Goal: Task Accomplishment & Management: Complete application form

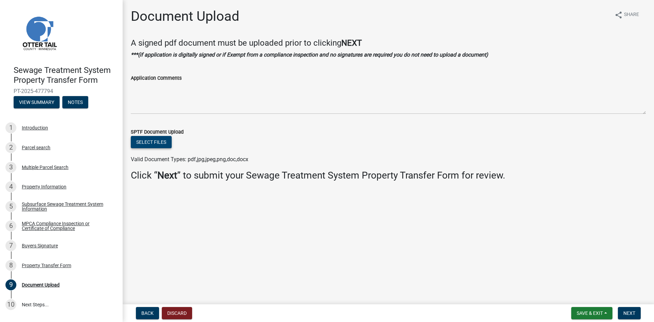
click at [155, 144] on button "Select files" at bounding box center [151, 142] width 41 height 12
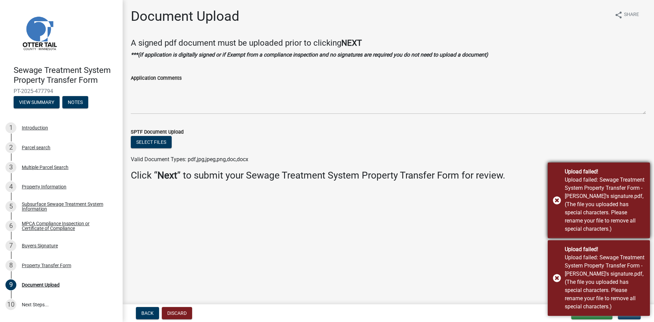
click at [555, 210] on div "Upload failed! Upload failed: Sewage Treatment System Property Transfer Form - …" at bounding box center [599, 201] width 102 height 76
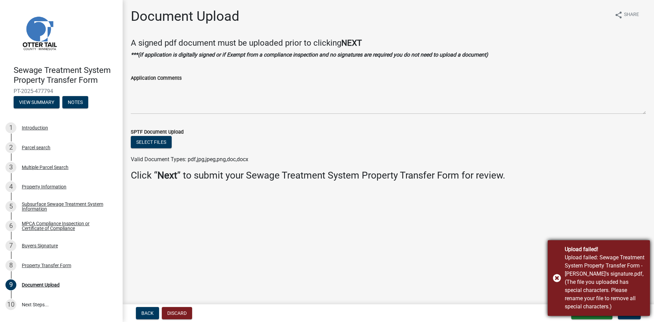
click at [557, 282] on div "Upload failed! Upload failed: Sewage Treatment System Property Transfer Form - …" at bounding box center [599, 278] width 102 height 76
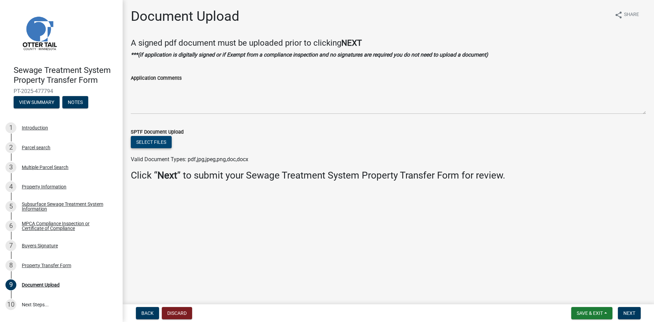
click at [159, 143] on button "Select files" at bounding box center [151, 142] width 41 height 12
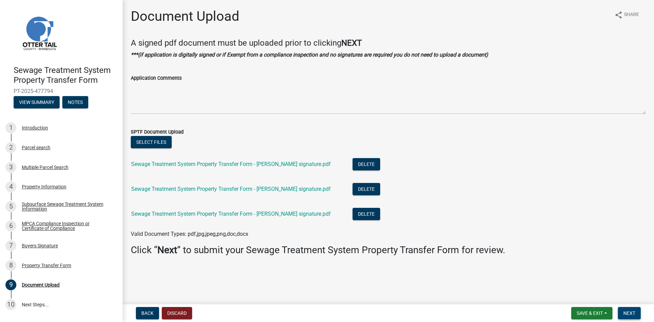
click at [632, 312] on span "Next" at bounding box center [629, 312] width 12 height 5
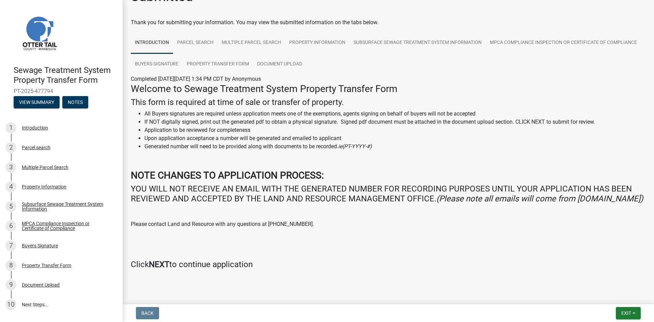
scroll to position [38, 0]
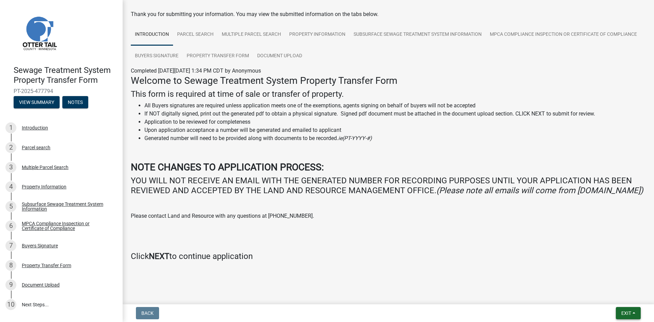
click at [629, 314] on span "Exit" at bounding box center [626, 312] width 10 height 5
click at [459, 259] on h4 "Click NEXT to continue application" at bounding box center [388, 256] width 515 height 10
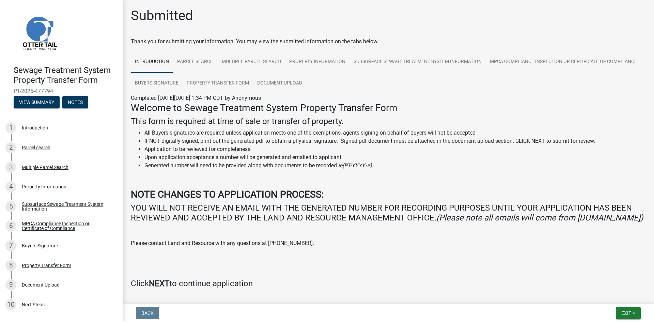
scroll to position [0, 0]
click at [188, 58] on link "Parcel search" at bounding box center [195, 63] width 45 height 22
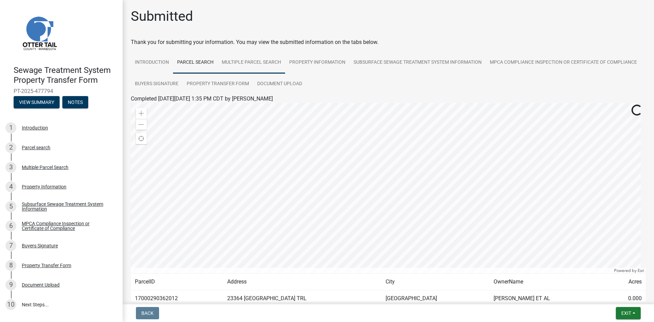
click at [233, 67] on link "Multiple Parcel Search" at bounding box center [251, 63] width 67 height 22
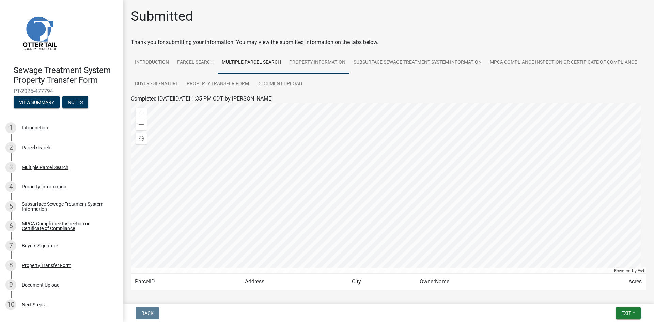
click at [311, 67] on link "Property Information" at bounding box center [317, 63] width 64 height 22
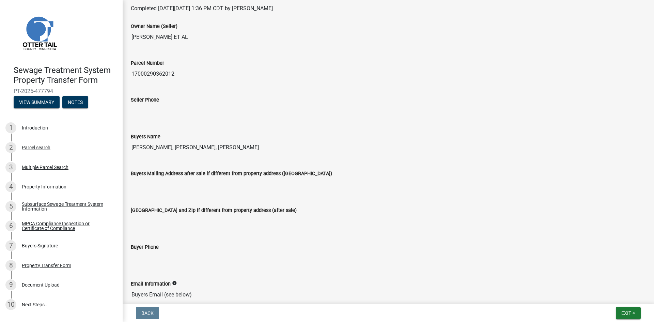
scroll to position [136, 0]
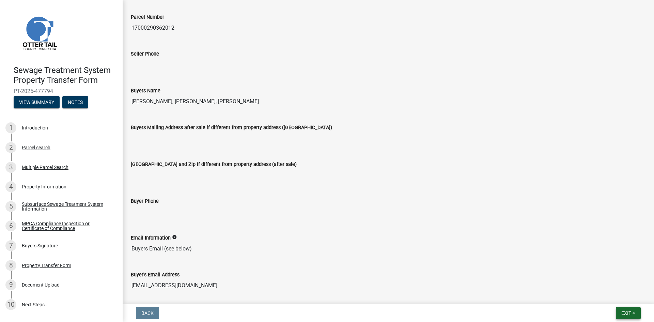
click at [629, 315] on span "Exit" at bounding box center [626, 312] width 10 height 5
click at [599, 274] on button "Save" at bounding box center [613, 279] width 55 height 16
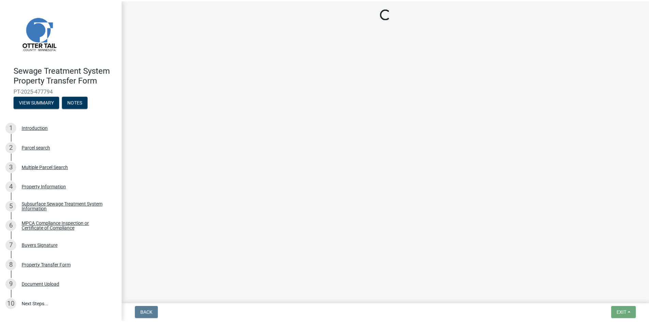
scroll to position [0, 0]
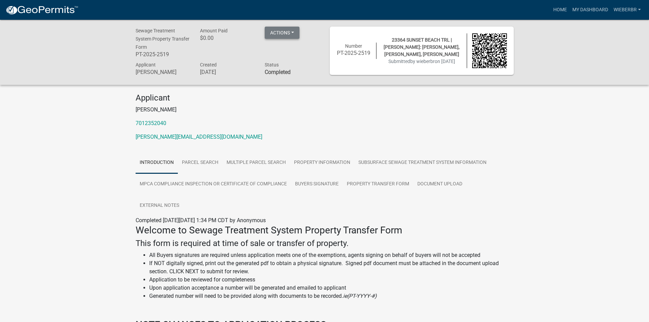
click at [279, 31] on button "Actions" at bounding box center [282, 33] width 35 height 12
click at [285, 122] on p "7012352040" at bounding box center [325, 123] width 378 height 8
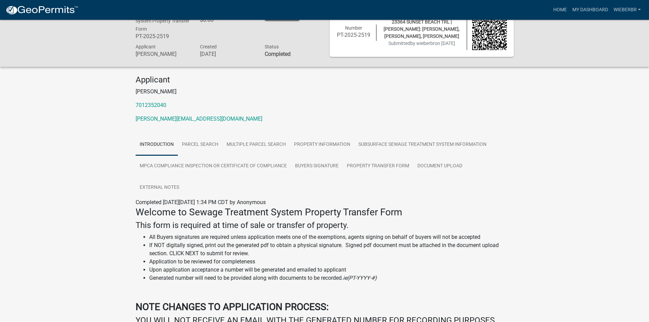
scroll to position [34, 0]
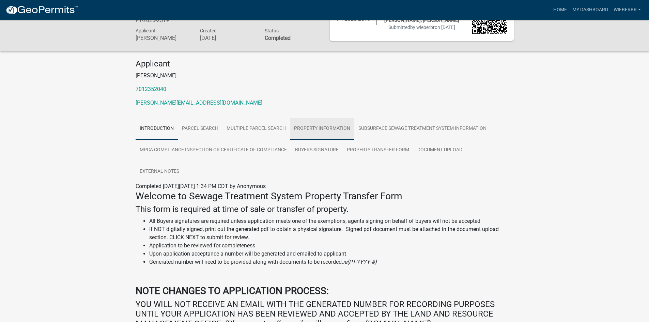
click at [315, 125] on link "Property Information" at bounding box center [322, 129] width 64 height 22
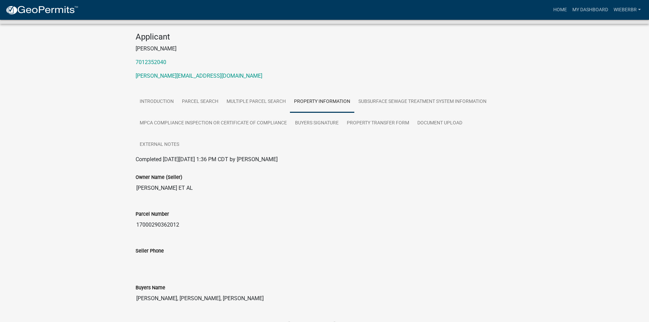
scroll to position [0, 0]
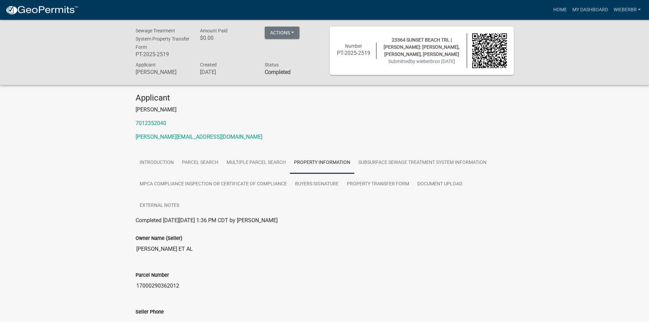
click at [278, 72] on strong "Completed" at bounding box center [278, 72] width 26 height 6
click at [285, 32] on button "Actions" at bounding box center [282, 33] width 35 height 12
click at [312, 118] on div "Applicant [PERSON_NAME] 7012352040 [PERSON_NAME][EMAIL_ADDRESS][DOMAIN_NAME]" at bounding box center [324, 119] width 388 height 53
click at [437, 184] on link "Document Upload" at bounding box center [439, 184] width 53 height 22
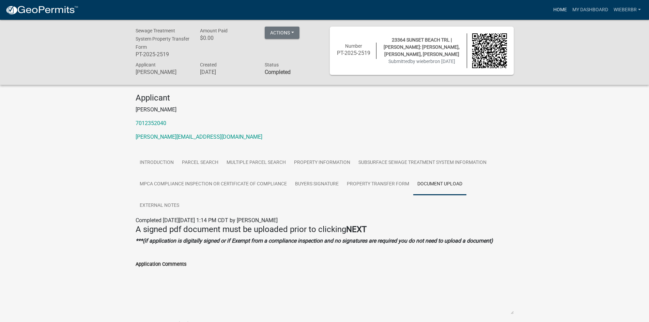
click at [562, 13] on link "Home" at bounding box center [560, 9] width 19 height 13
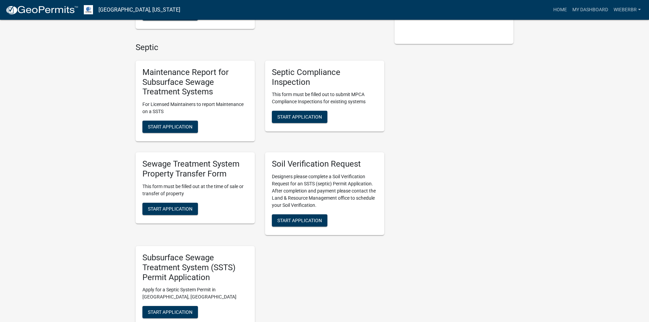
scroll to position [170, 0]
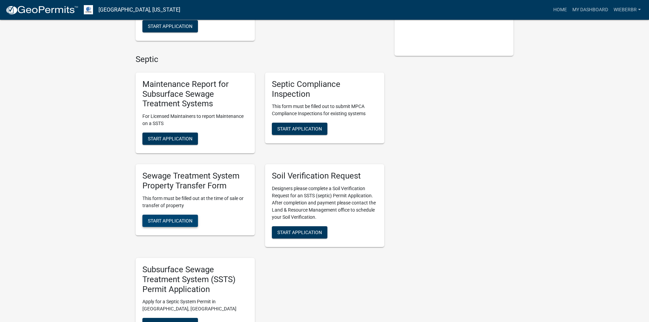
click at [163, 220] on span "Start Application" at bounding box center [170, 220] width 45 height 5
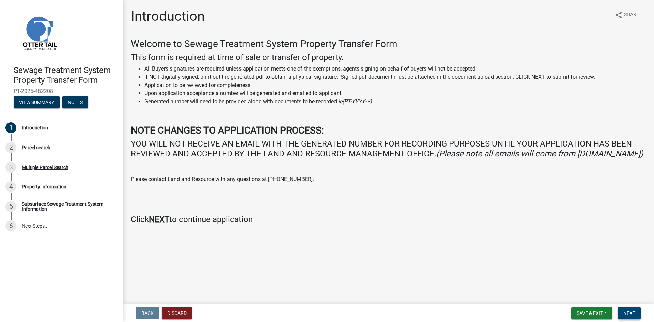
click at [638, 315] on button "Next" at bounding box center [629, 313] width 23 height 12
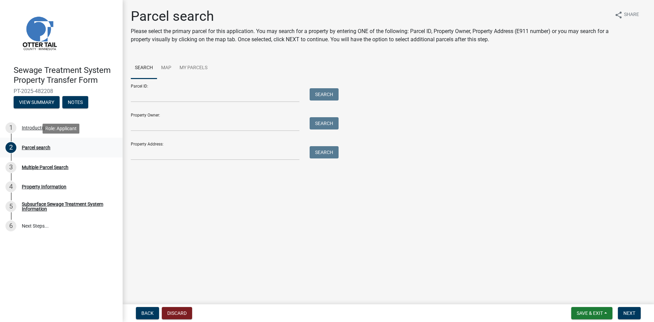
click at [39, 148] on div "Parcel search" at bounding box center [36, 147] width 29 height 5
click at [38, 166] on div "Multiple Parcel Search" at bounding box center [45, 167] width 47 height 5
click at [41, 168] on div "Multiple Parcel Search" at bounding box center [45, 167] width 47 height 5
click at [36, 100] on button "View Summary" at bounding box center [37, 102] width 46 height 12
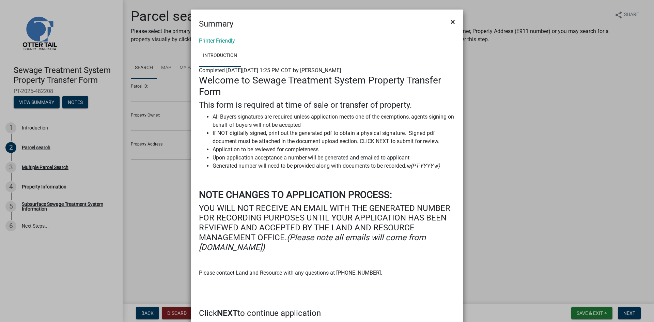
click at [451, 19] on span "×" at bounding box center [453, 22] width 4 height 10
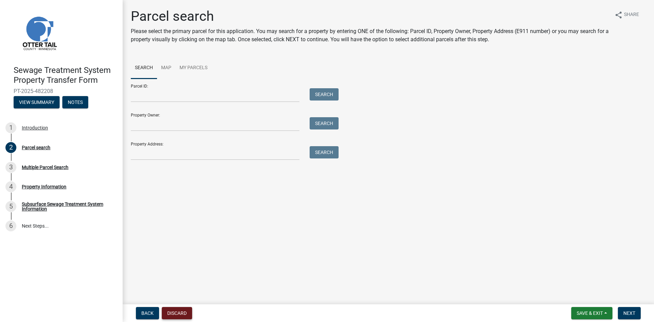
click at [175, 312] on button "Discard" at bounding box center [177, 313] width 30 height 12
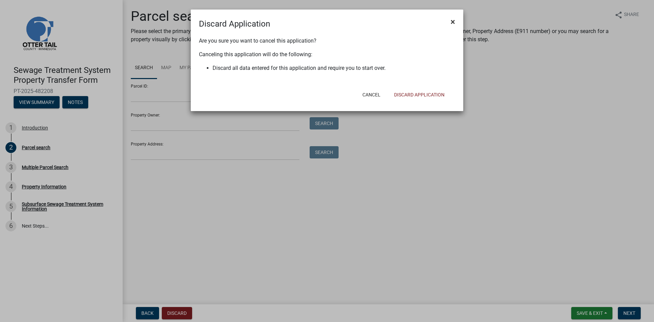
click at [454, 27] on button "×" at bounding box center [452, 21] width 15 height 19
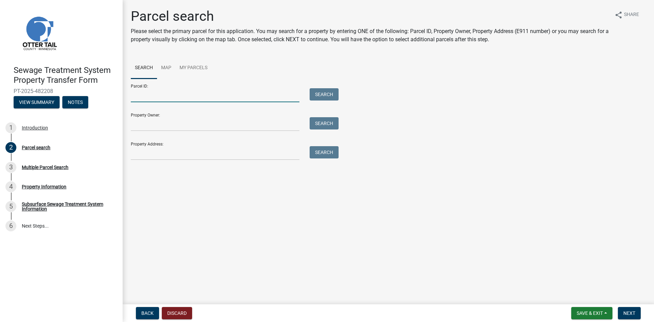
click at [143, 98] on input "Parcel ID:" at bounding box center [215, 95] width 169 height 14
click at [177, 312] on button "Discard" at bounding box center [177, 313] width 30 height 12
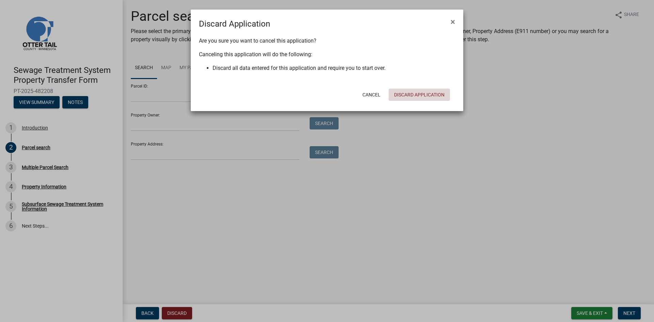
click at [424, 94] on button "Discard Application" at bounding box center [419, 95] width 61 height 12
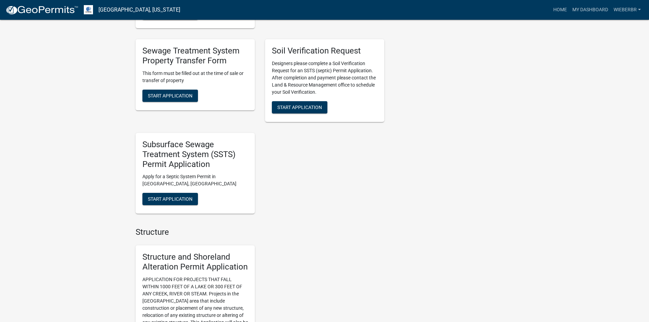
scroll to position [204, 0]
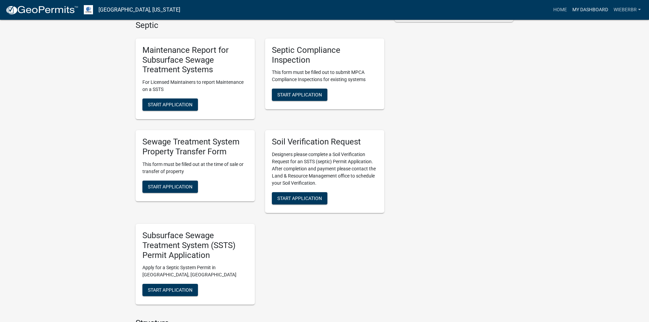
click at [583, 12] on link "My Dashboard" at bounding box center [590, 9] width 41 height 13
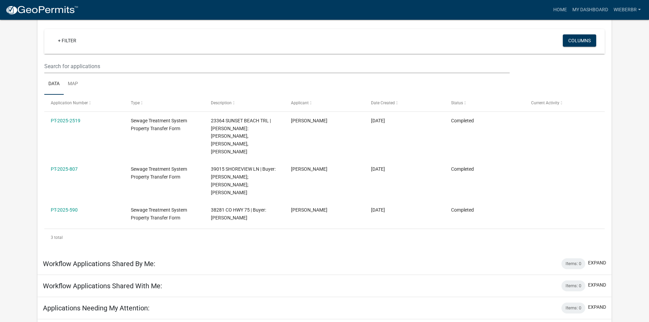
scroll to position [53, 0]
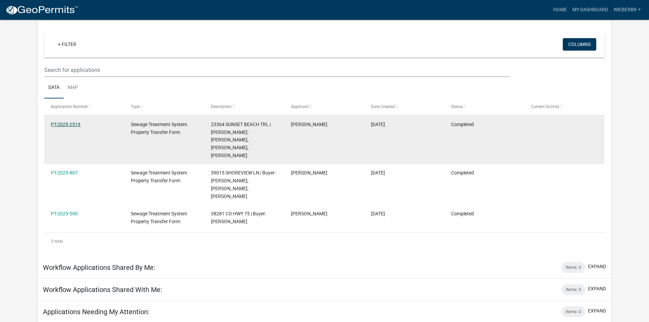
click at [70, 124] on link "PT-2025-2519" at bounding box center [66, 124] width 30 height 5
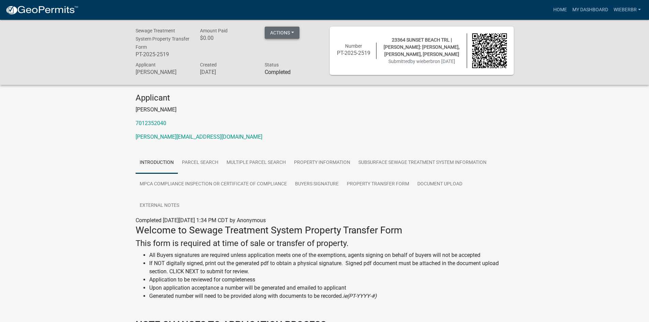
click at [287, 32] on button "Actions" at bounding box center [282, 33] width 35 height 12
click at [280, 107] on p "[PERSON_NAME]" at bounding box center [325, 110] width 378 height 8
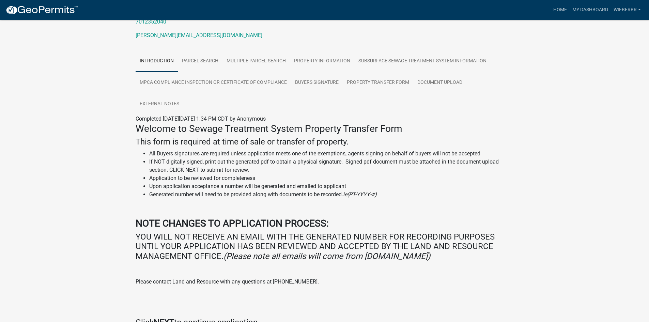
scroll to position [141, 0]
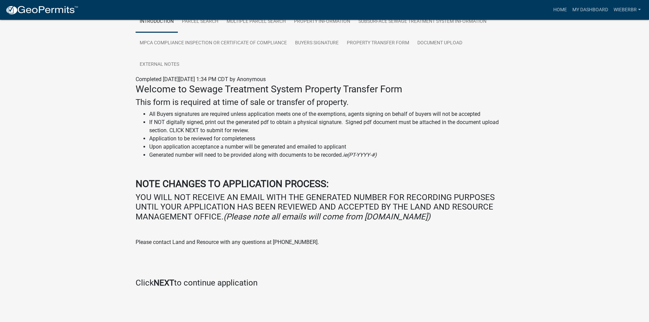
click at [161, 281] on strong "NEXT" at bounding box center [164, 283] width 20 height 10
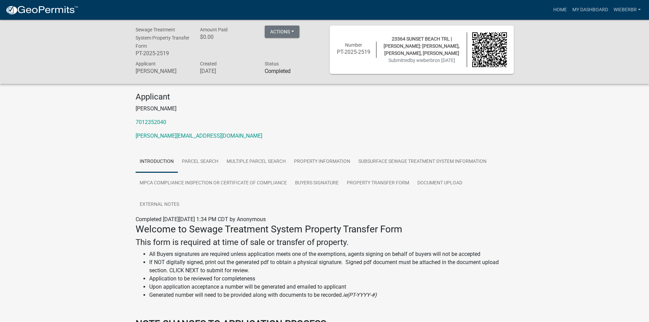
scroll to position [0, 0]
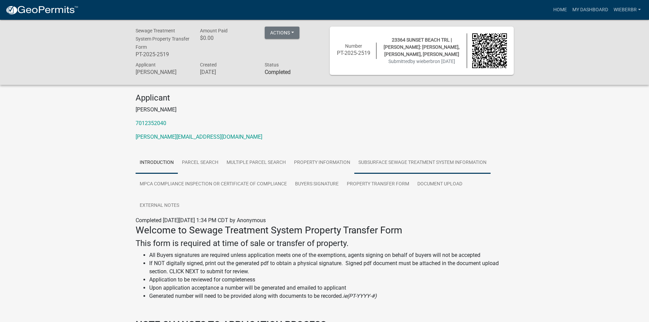
click at [386, 164] on link "Subsurface Sewage Treatment System Information" at bounding box center [422, 163] width 136 height 22
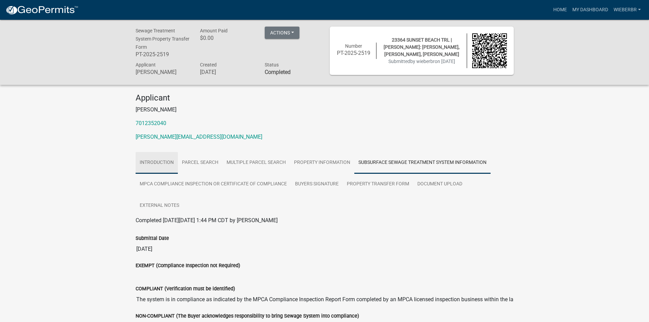
click at [166, 167] on link "Introduction" at bounding box center [157, 163] width 42 height 22
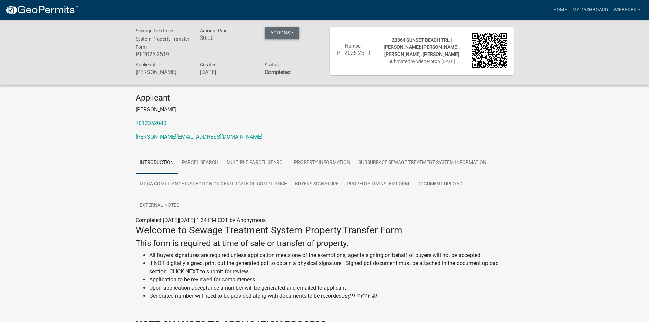
click at [279, 28] on button "Actions" at bounding box center [282, 33] width 35 height 12
click at [286, 50] on link "Printer Friendly" at bounding box center [292, 50] width 55 height 16
